Goal: Navigation & Orientation: Find specific page/section

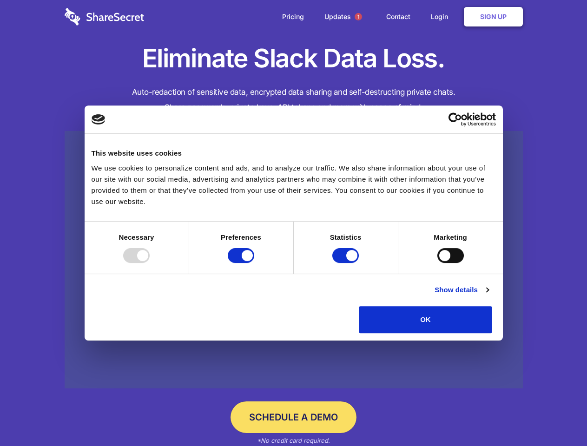
click at [150, 263] on div at bounding box center [136, 255] width 27 height 15
click at [254, 263] on input "Preferences" at bounding box center [241, 255] width 27 height 15
checkbox input "false"
click at [347, 263] on input "Statistics" at bounding box center [345, 255] width 27 height 15
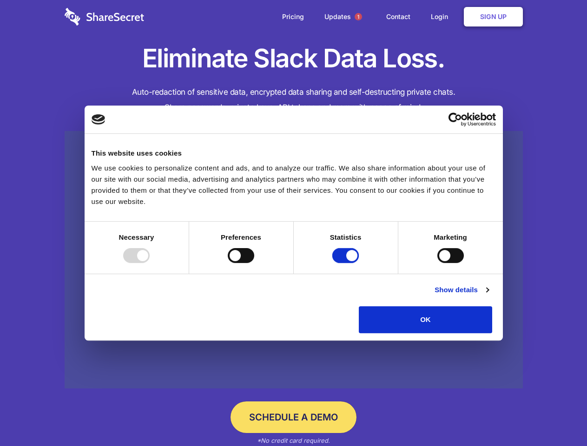
checkbox input "false"
click at [438, 263] on input "Marketing" at bounding box center [451, 255] width 27 height 15
checkbox input "true"
click at [489, 296] on link "Show details" at bounding box center [462, 290] width 54 height 11
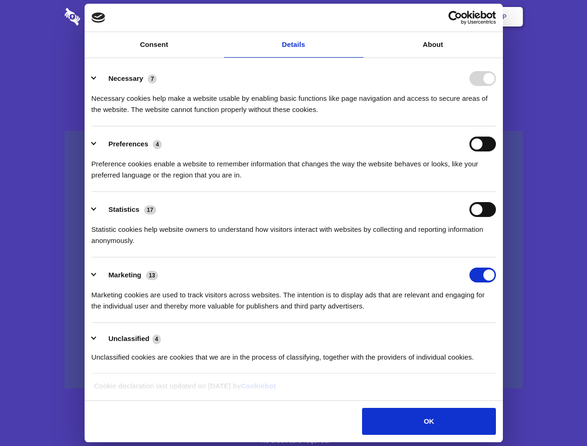
click at [496, 115] on div "Necessary 7 Necessary cookies help make a website usable by enabling basic func…" at bounding box center [294, 93] width 405 height 44
click at [358, 17] on span "1" at bounding box center [358, 16] width 7 height 7
